Goal: Navigation & Orientation: Find specific page/section

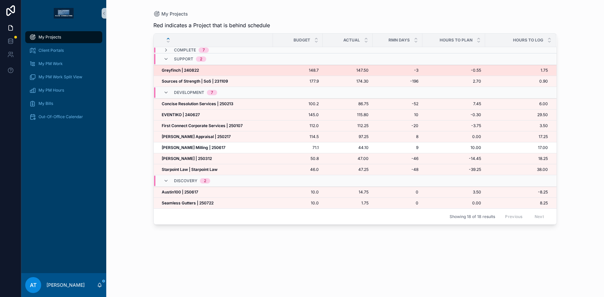
click at [190, 70] on strong "Greyfinch | 240822" at bounding box center [180, 70] width 37 height 5
